Goal: Task Accomplishment & Management: Use online tool/utility

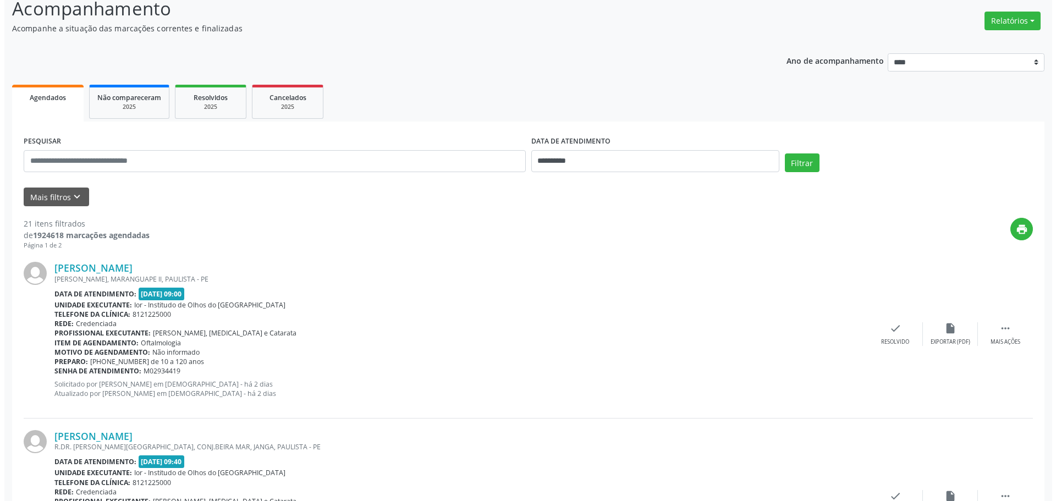
scroll to position [165, 0]
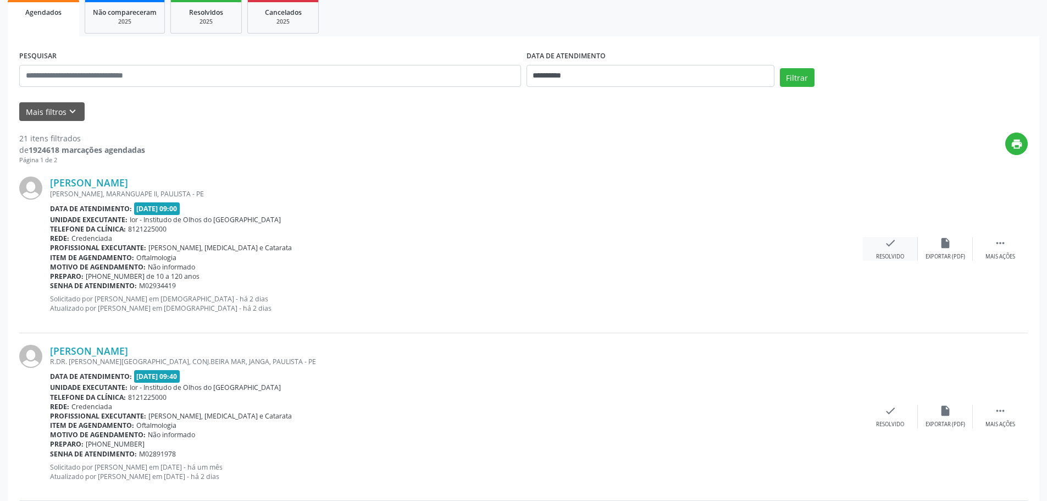
click at [882, 244] on div "check Resolvido" at bounding box center [890, 249] width 55 height 24
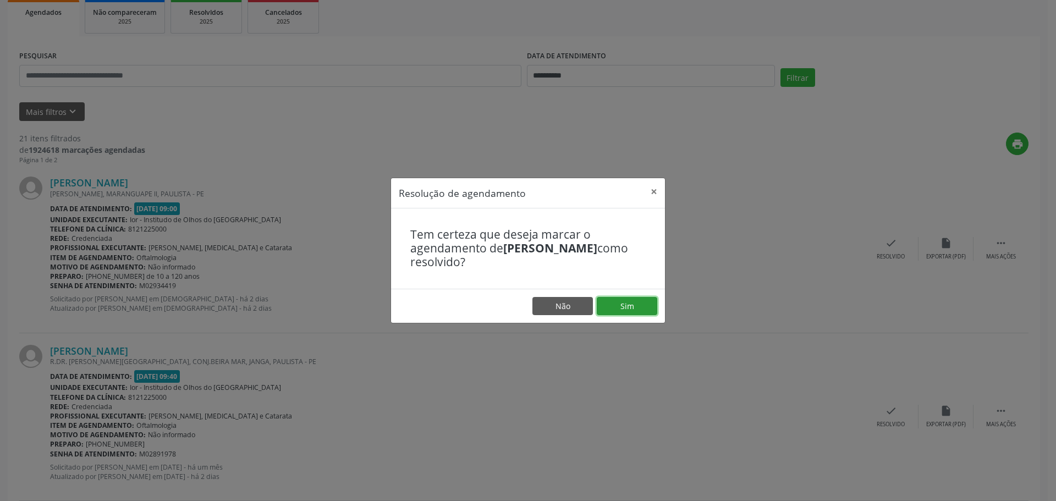
click at [631, 305] on button "Sim" at bounding box center [627, 306] width 60 height 19
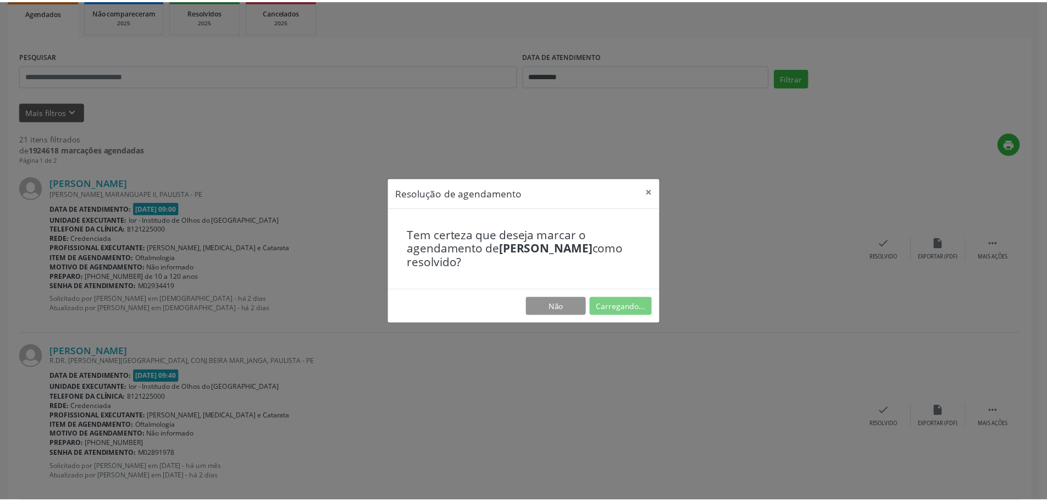
scroll to position [0, 0]
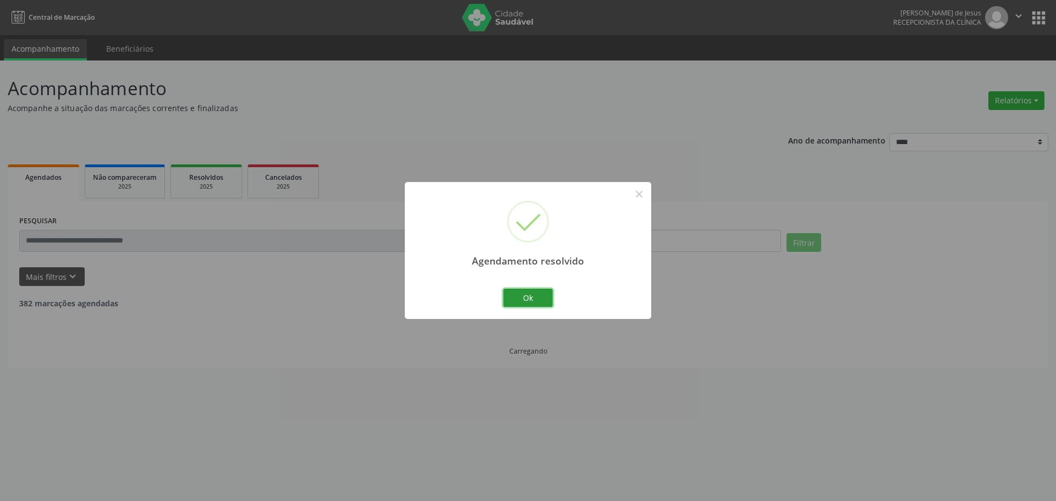
drag, startPoint x: 516, startPoint y: 294, endPoint x: 510, endPoint y: 266, distance: 29.2
click at [518, 293] on button "Ok" at bounding box center [527, 298] width 49 height 19
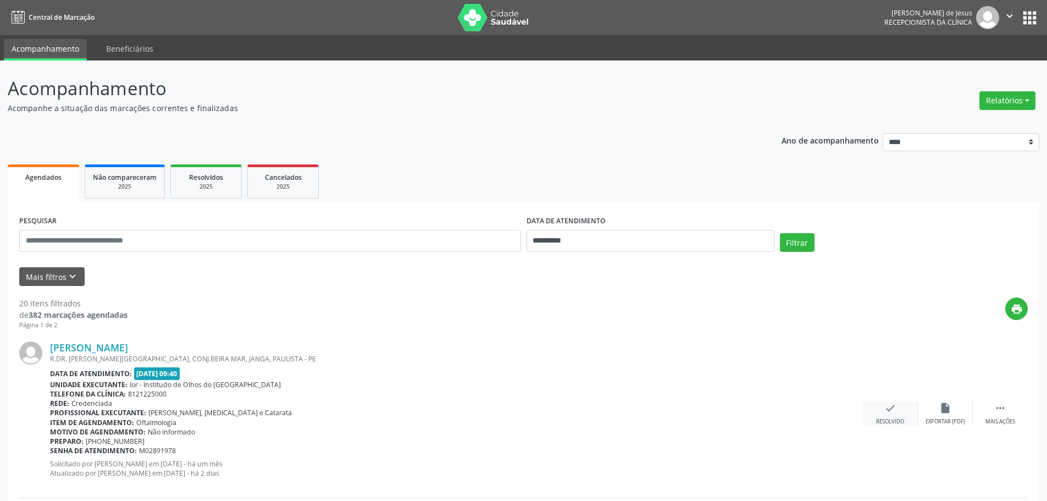
click at [886, 407] on icon "check" at bounding box center [891, 408] width 12 height 12
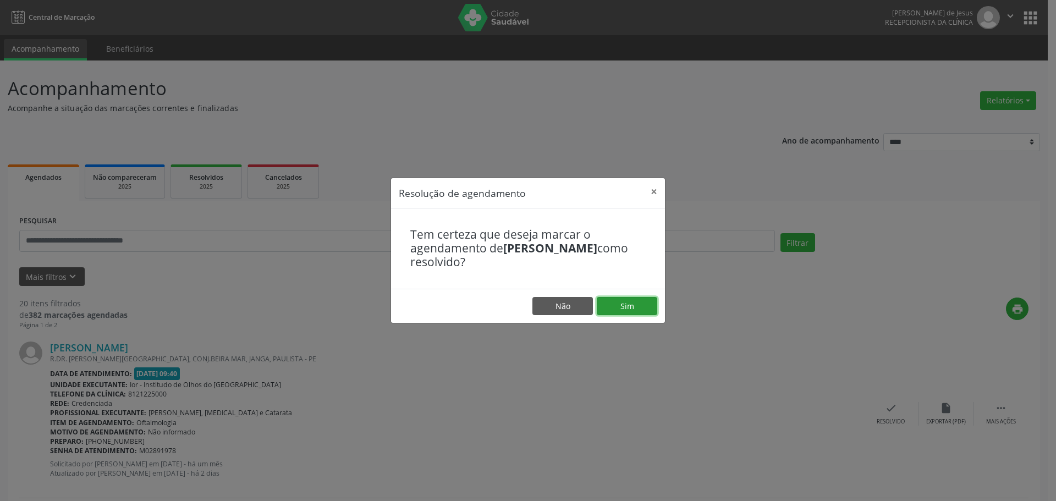
click at [622, 307] on button "Sim" at bounding box center [627, 306] width 60 height 19
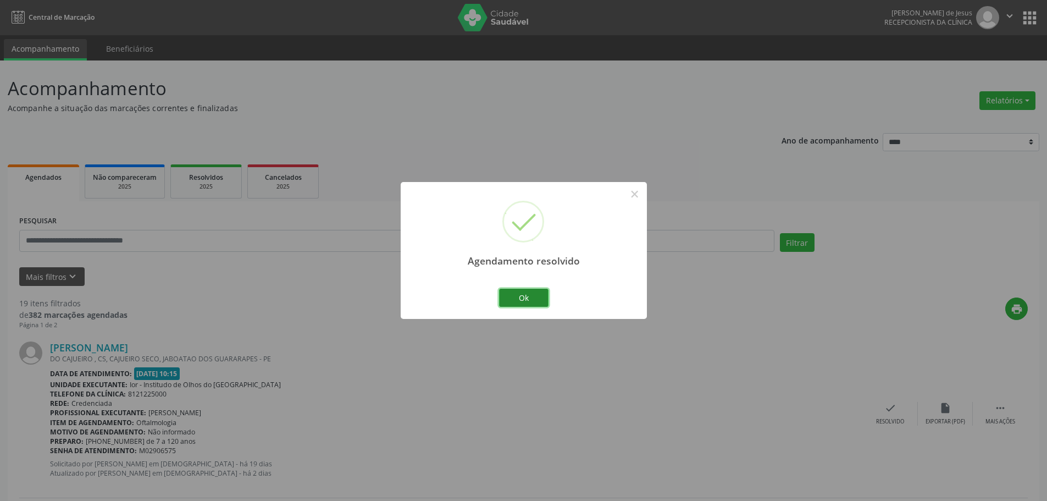
click at [521, 292] on button "Ok" at bounding box center [523, 298] width 49 height 19
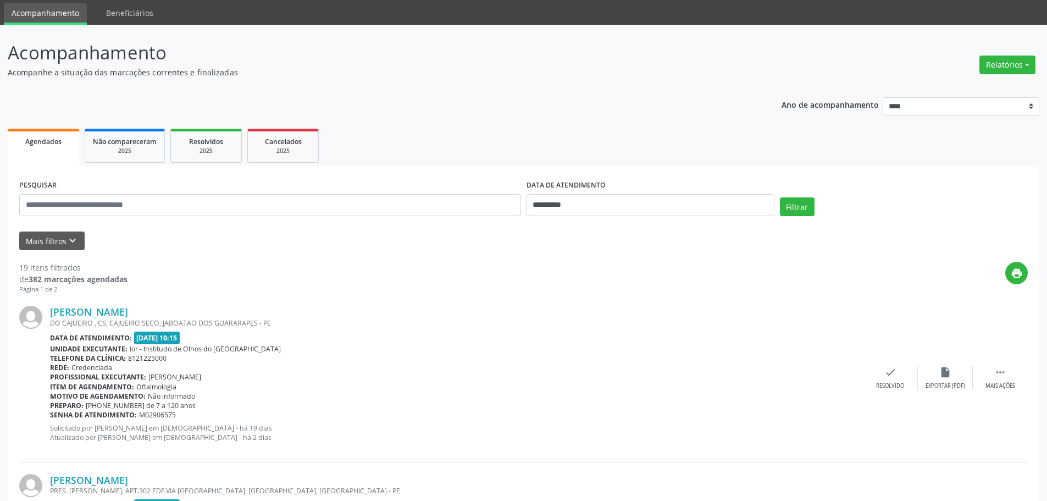
scroll to position [55, 0]
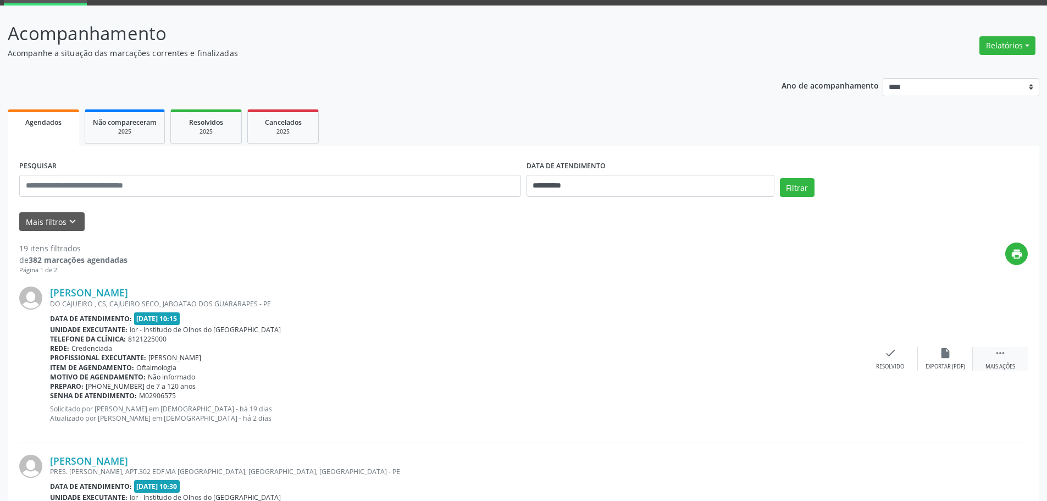
click at [1000, 355] on icon "" at bounding box center [1001, 353] width 12 height 12
click at [940, 355] on icon "alarm_off" at bounding box center [946, 353] width 12 height 12
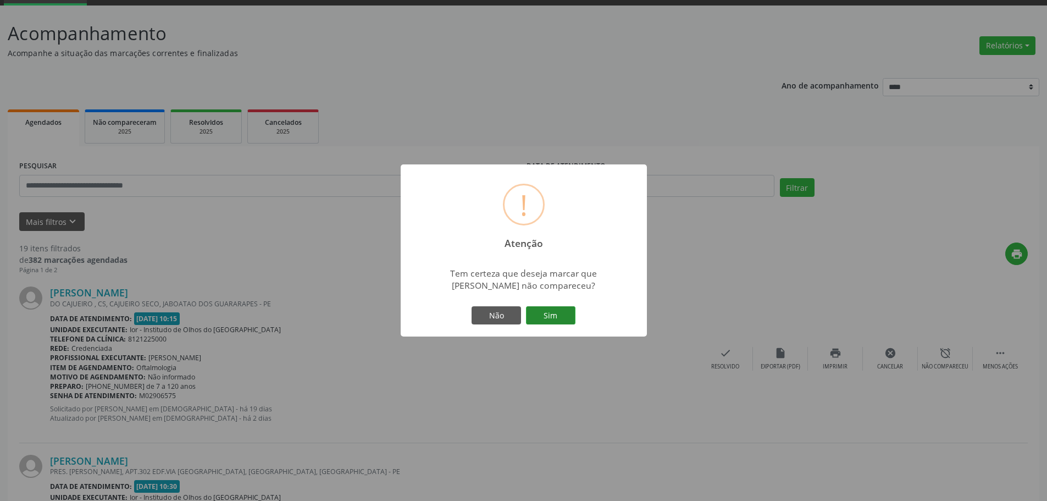
click at [542, 317] on button "Sim" at bounding box center [550, 315] width 49 height 19
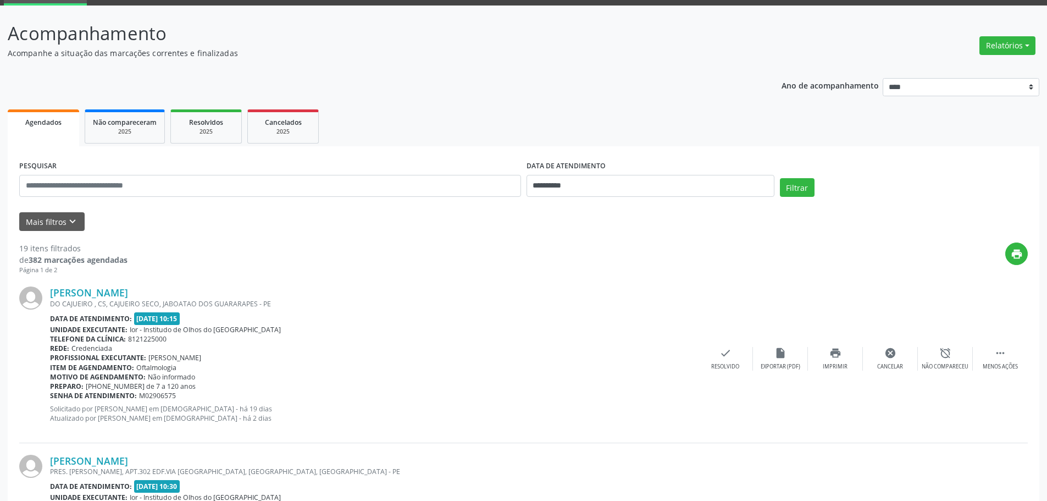
scroll to position [0, 0]
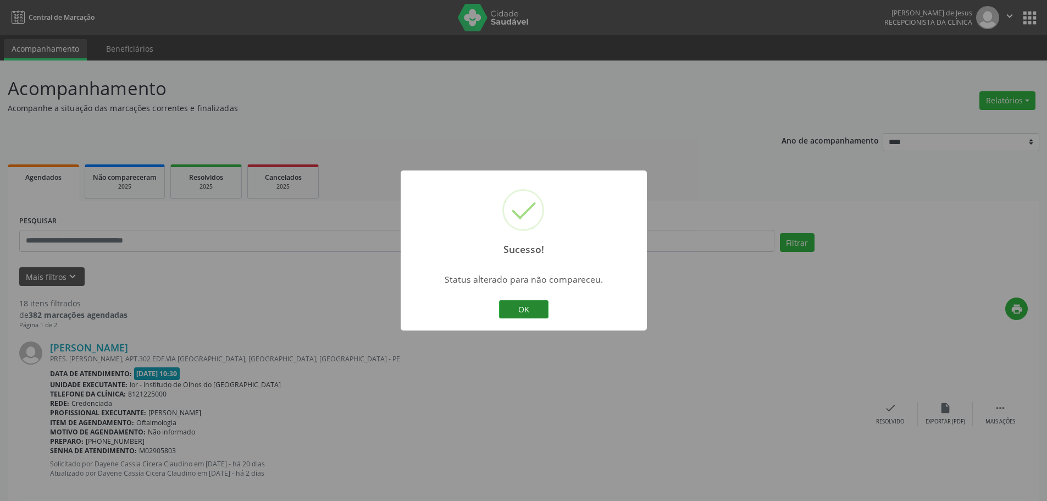
click at [537, 302] on button "OK" at bounding box center [523, 309] width 49 height 19
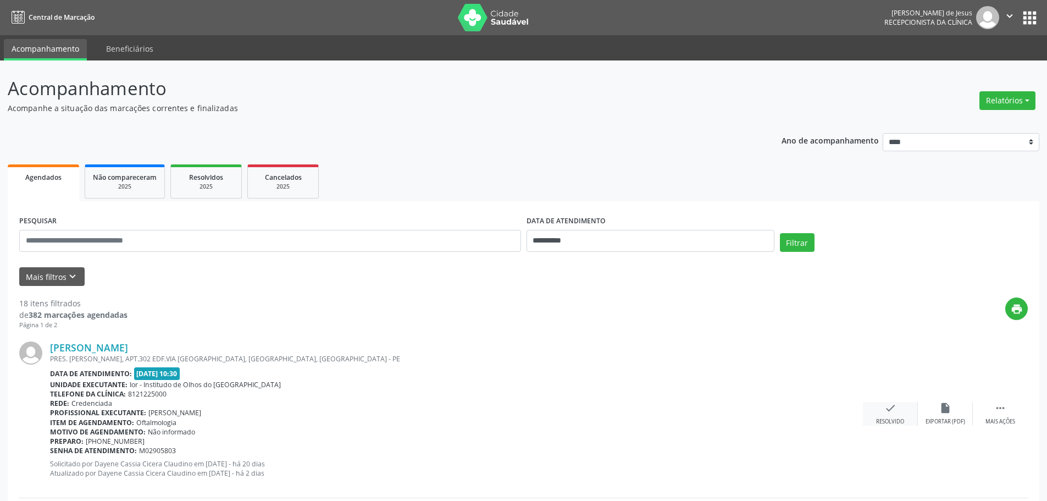
click at [885, 409] on icon "check" at bounding box center [891, 408] width 12 height 12
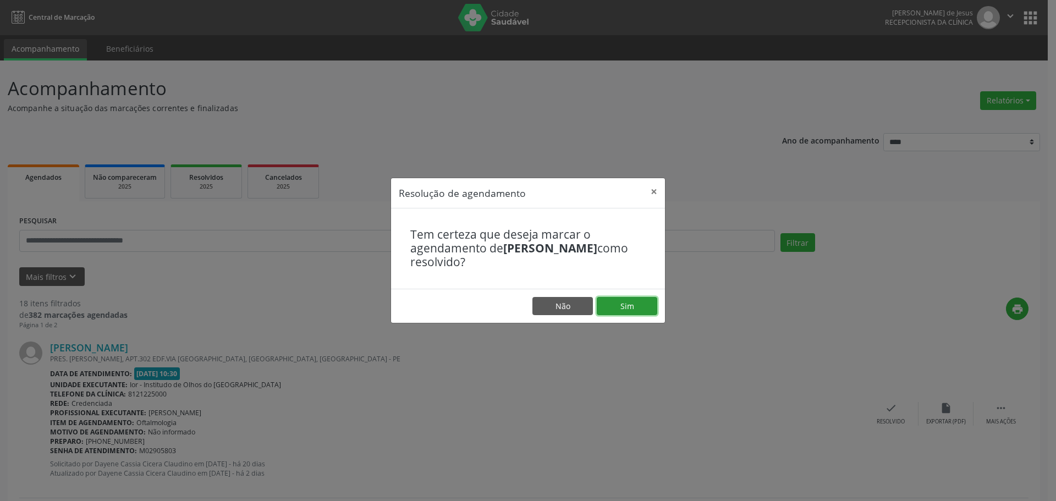
click at [625, 306] on button "Sim" at bounding box center [627, 306] width 60 height 19
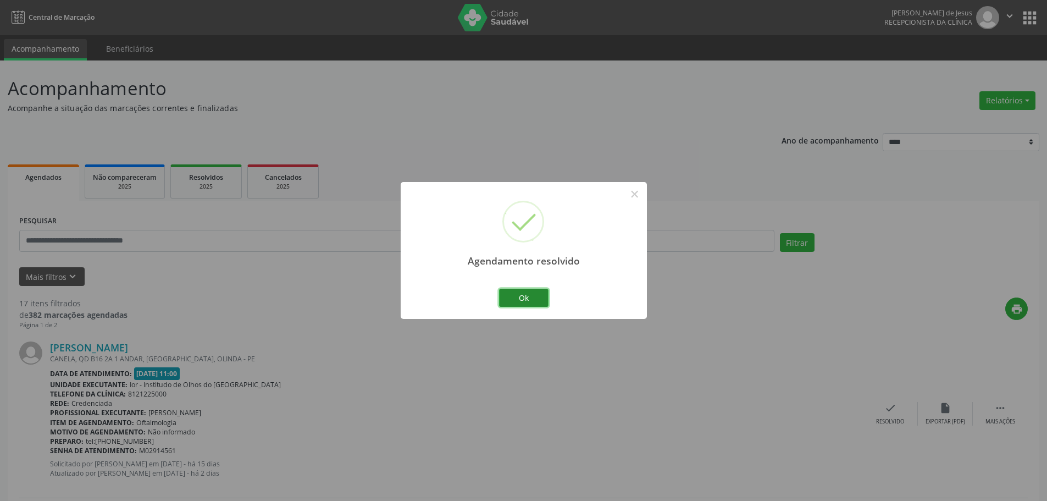
click at [525, 307] on button "Ok" at bounding box center [523, 298] width 49 height 19
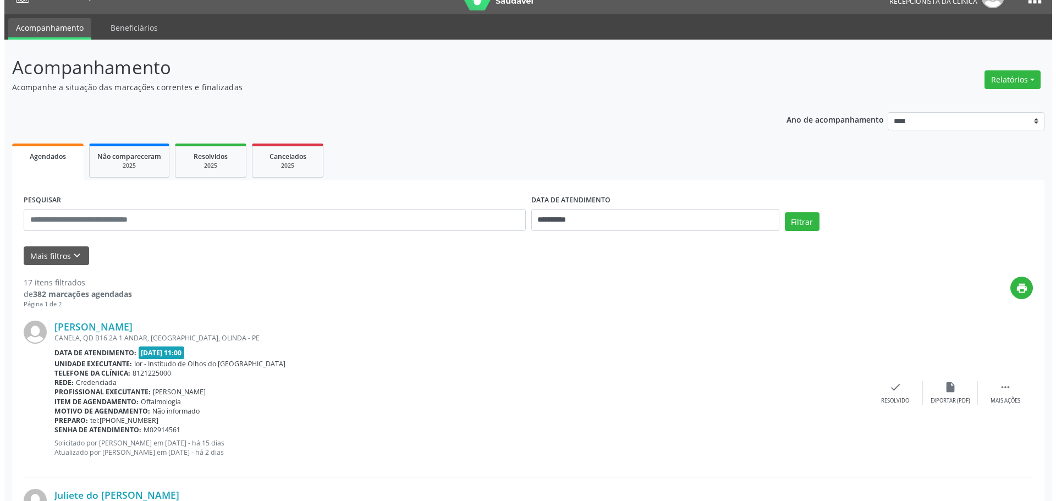
scroll to position [55, 0]
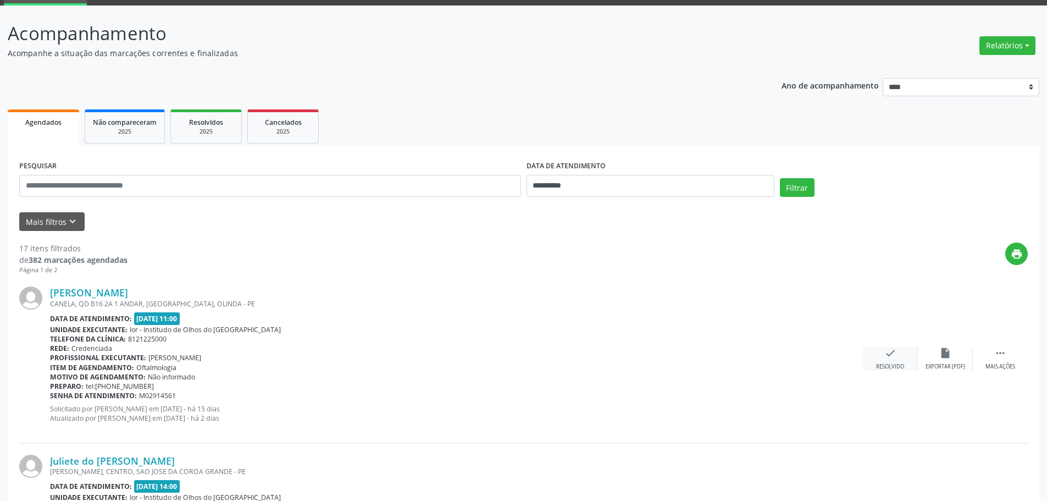
click at [885, 358] on icon "check" at bounding box center [891, 353] width 12 height 12
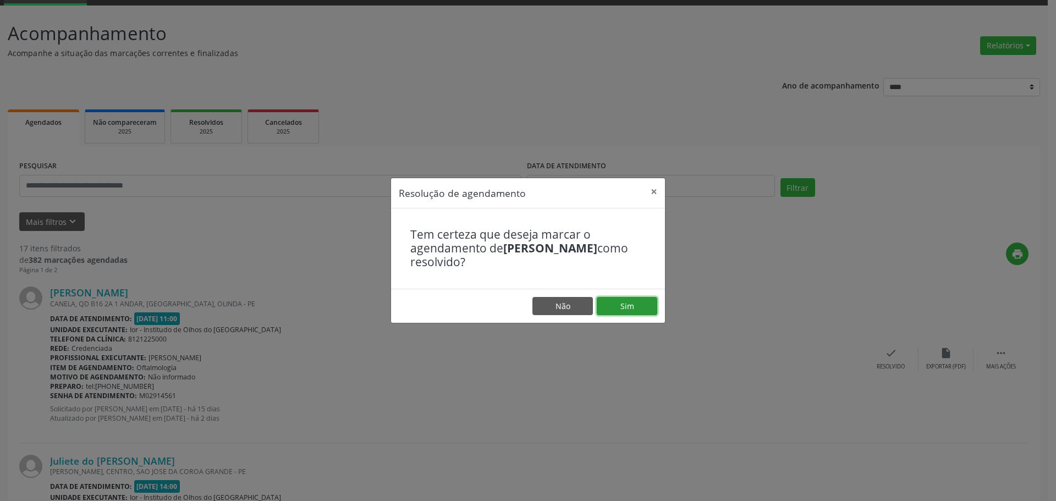
click at [622, 299] on button "Sim" at bounding box center [627, 306] width 60 height 19
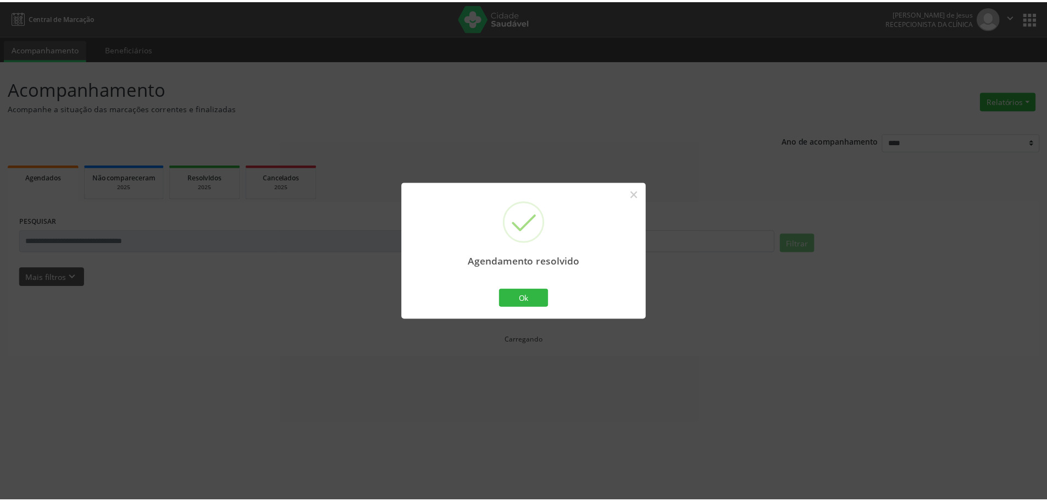
scroll to position [0, 0]
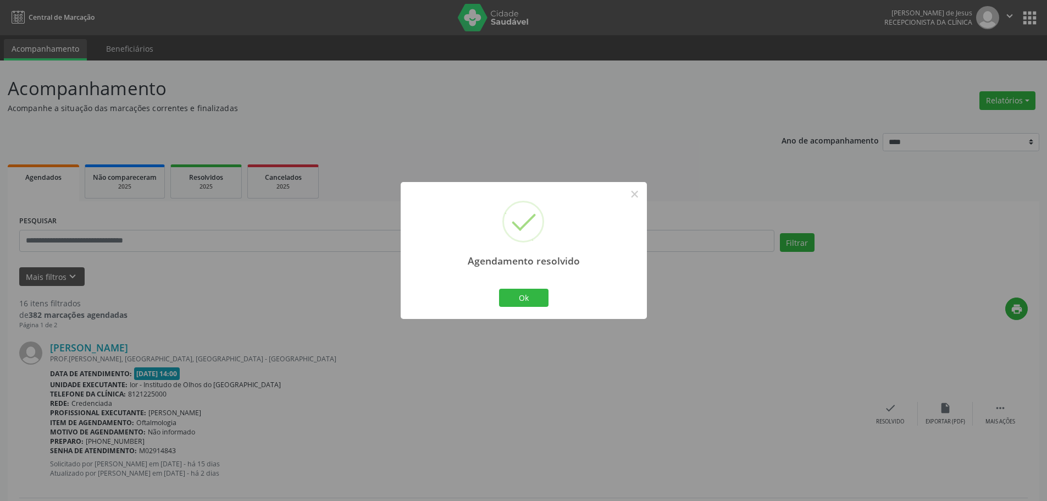
click at [534, 307] on div "Ok Cancel" at bounding box center [523, 297] width 54 height 23
drag, startPoint x: 531, startPoint y: 294, endPoint x: 516, endPoint y: 289, distance: 15.0
click at [530, 294] on button "Ok" at bounding box center [523, 298] width 49 height 19
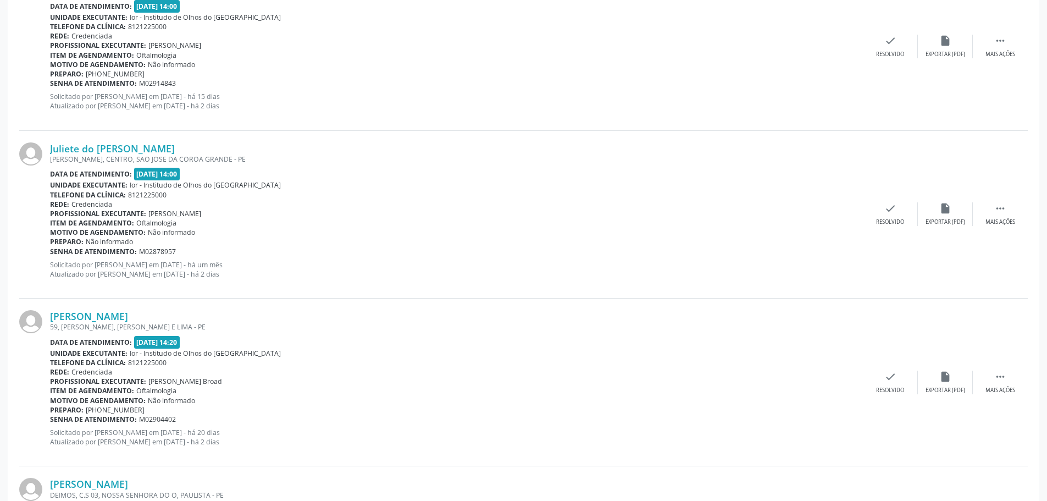
scroll to position [385, 0]
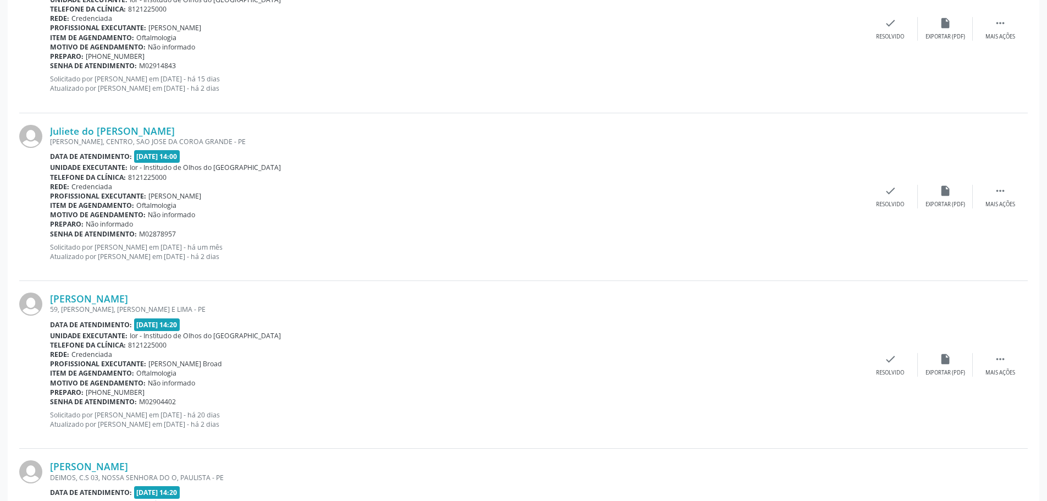
drag, startPoint x: 63, startPoint y: 335, endPoint x: 56, endPoint y: 333, distance: 7.0
drag, startPoint x: 56, startPoint y: 333, endPoint x: 437, endPoint y: 212, distance: 399.2
click at [456, 196] on div "Juliete do [PERSON_NAME] [PERSON_NAME], CENTRO, [GEOGRAPHIC_DATA] DA COROA GRAN…" at bounding box center [456, 197] width 813 height 144
drag, startPoint x: 380, startPoint y: 220, endPoint x: 346, endPoint y: 190, distance: 45.9
click at [379, 219] on div "Preparo: Não informado" at bounding box center [456, 223] width 813 height 9
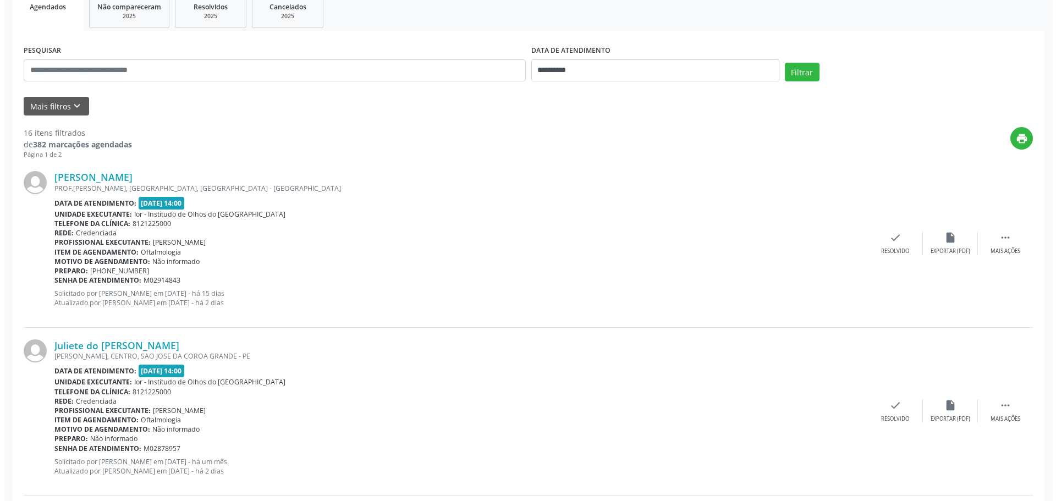
scroll to position [165, 0]
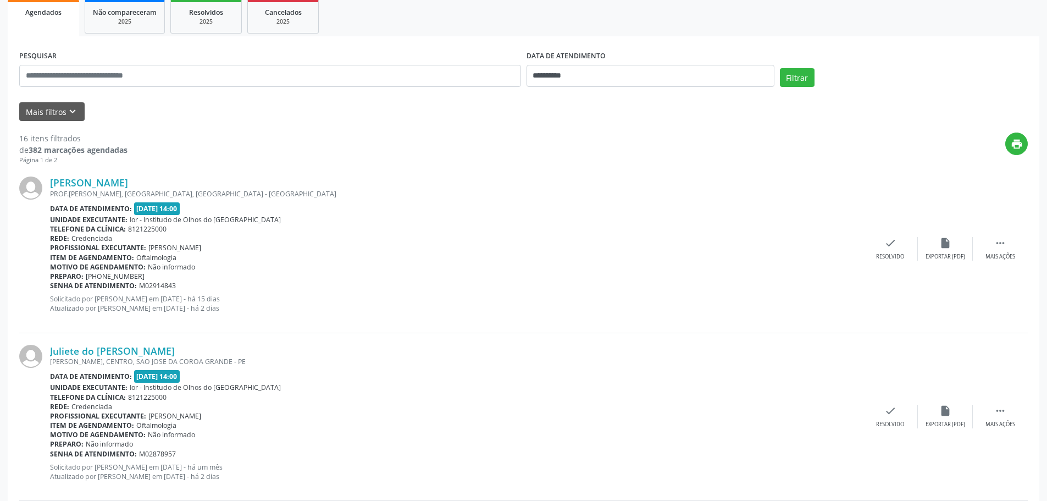
drag, startPoint x: 50, startPoint y: 341, endPoint x: 182, endPoint y: 335, distance: 132.1
click at [182, 335] on div "Juliete do [PERSON_NAME] [PERSON_NAME], CENTRO, [GEOGRAPHIC_DATA] DA COROA GRAN…" at bounding box center [523, 417] width 1009 height 168
copy link "Juliete do [PERSON_NAME]"
click at [884, 409] on div "check Resolvido" at bounding box center [890, 417] width 55 height 24
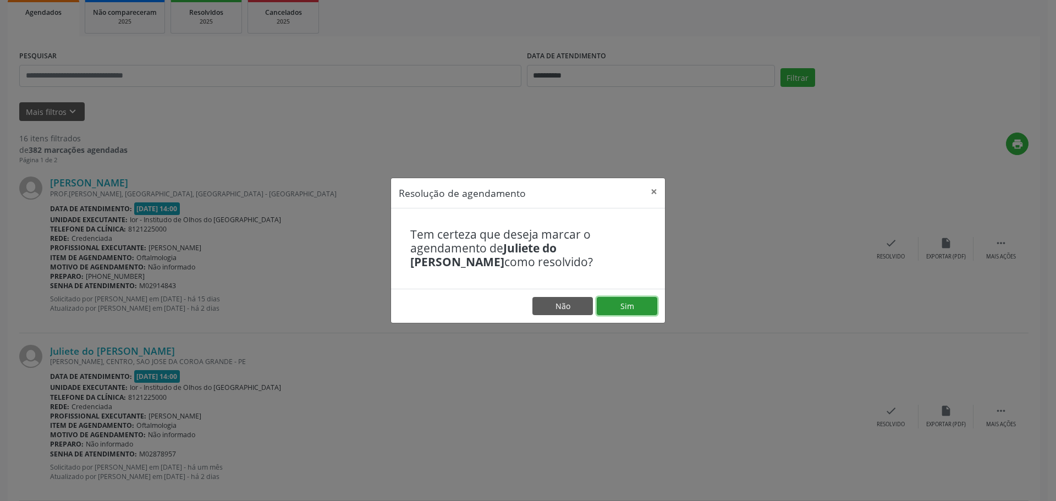
click at [634, 301] on button "Sim" at bounding box center [627, 306] width 60 height 19
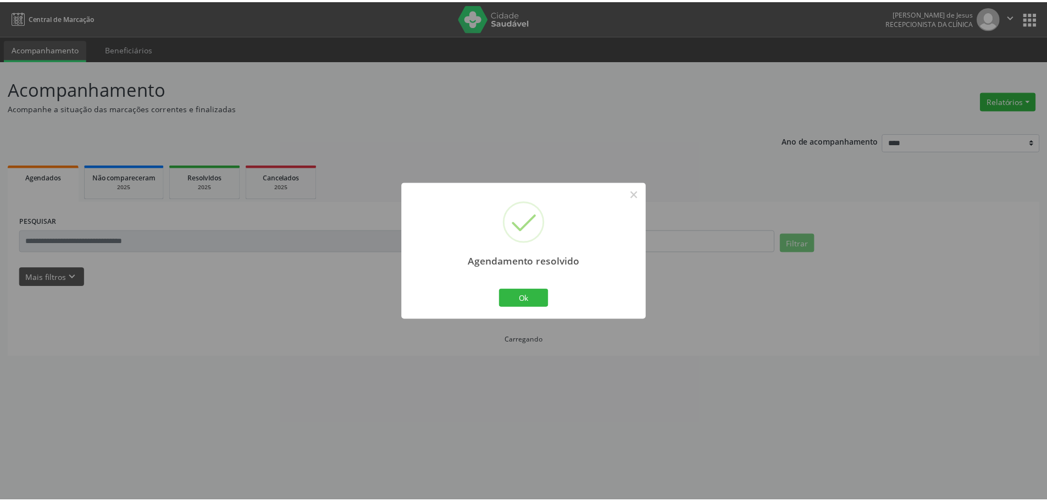
scroll to position [0, 0]
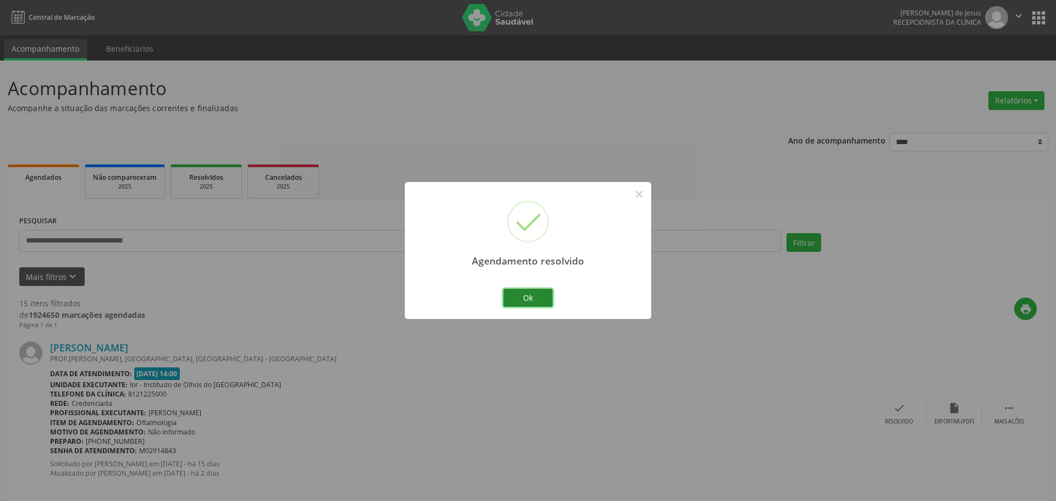
click at [538, 297] on button "Ok" at bounding box center [527, 298] width 49 height 19
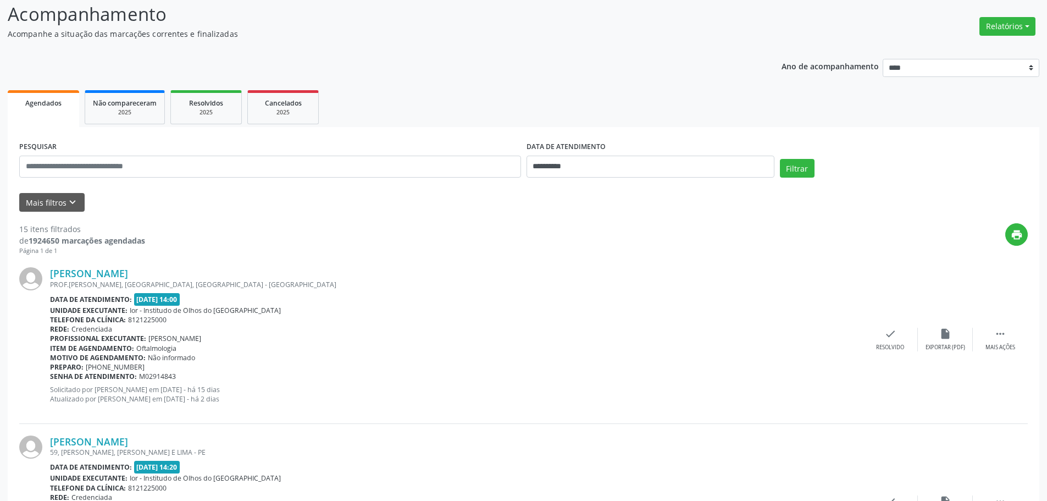
scroll to position [220, 0]
